Goal: Navigation & Orientation: Understand site structure

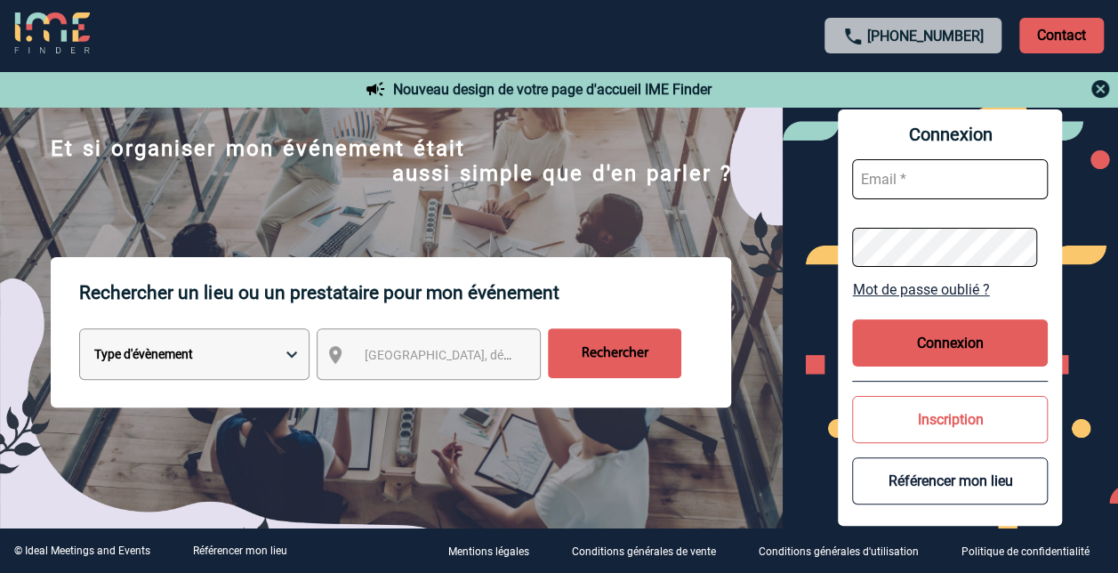
drag, startPoint x: 897, startPoint y: 553, endPoint x: 888, endPoint y: 547, distance: 10.9
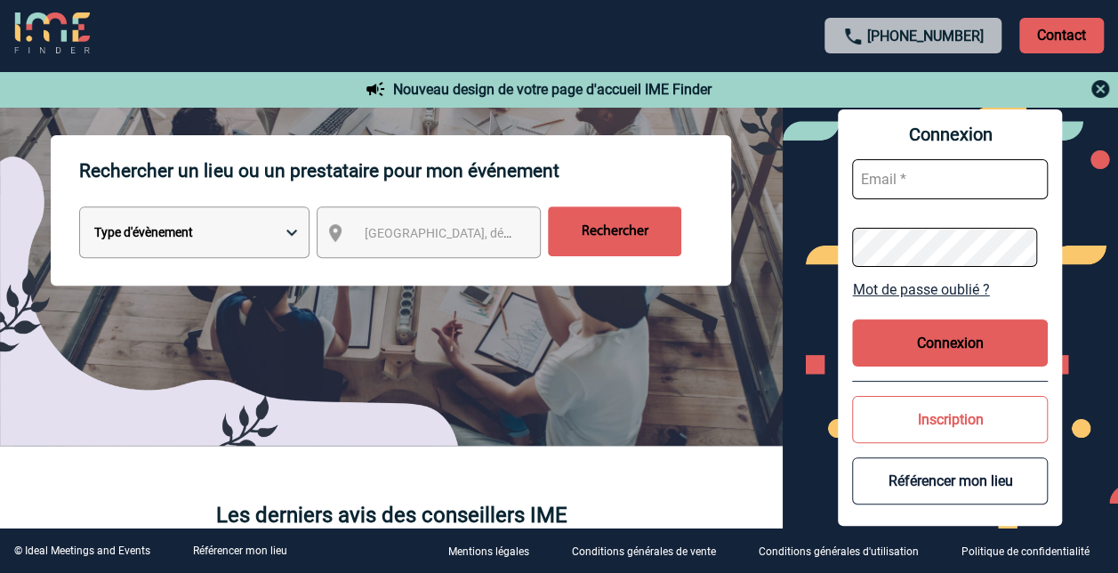
scroll to position [267, 0]
